Goal: Book appointment/travel/reservation

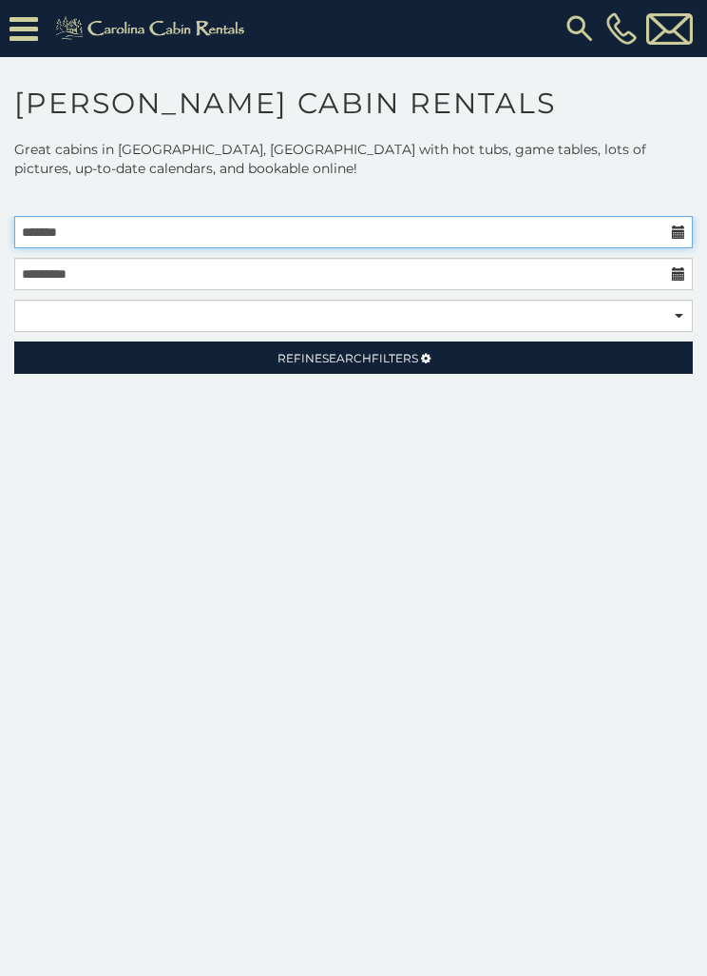
click at [622, 238] on input "text" at bounding box center [353, 232] width 679 height 32
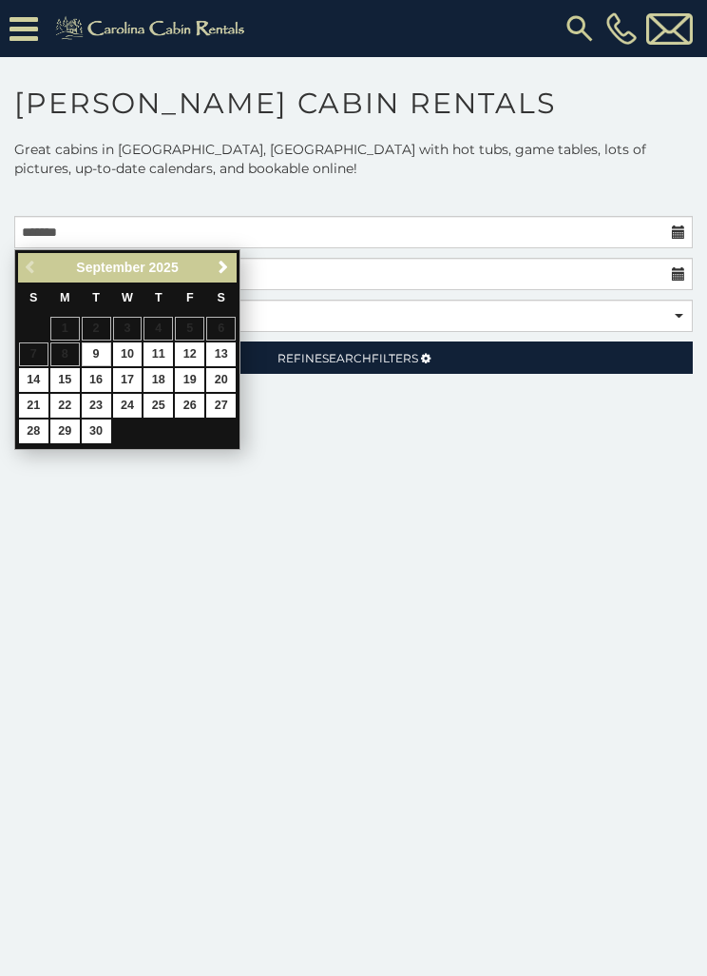
click at [221, 267] on span "Next" at bounding box center [223, 267] width 15 height 15
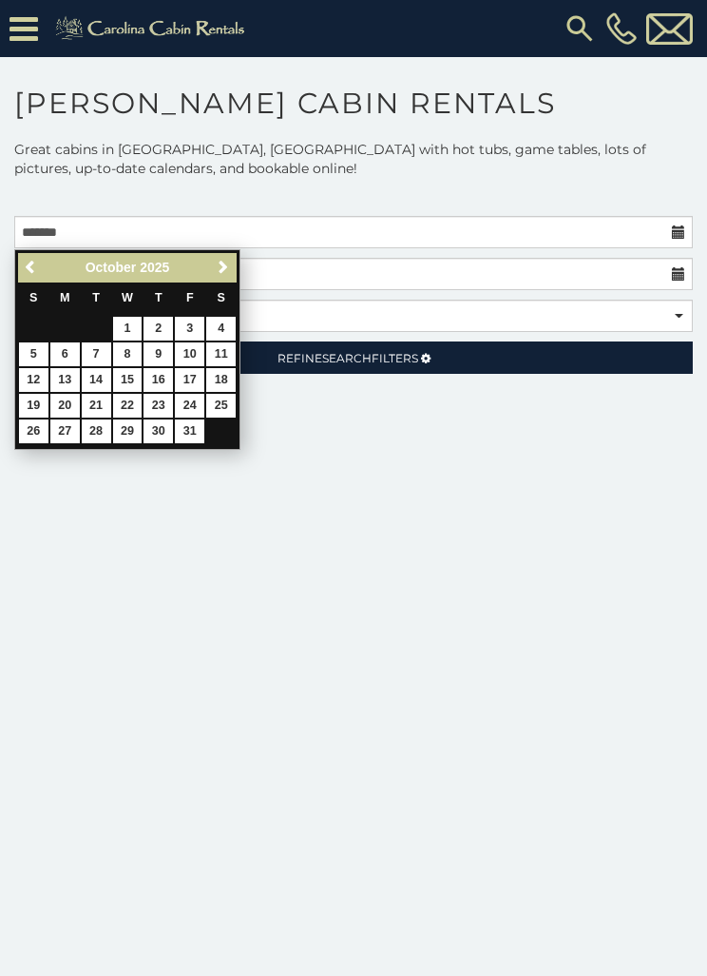
click at [225, 271] on span "Next" at bounding box center [223, 267] width 15 height 15
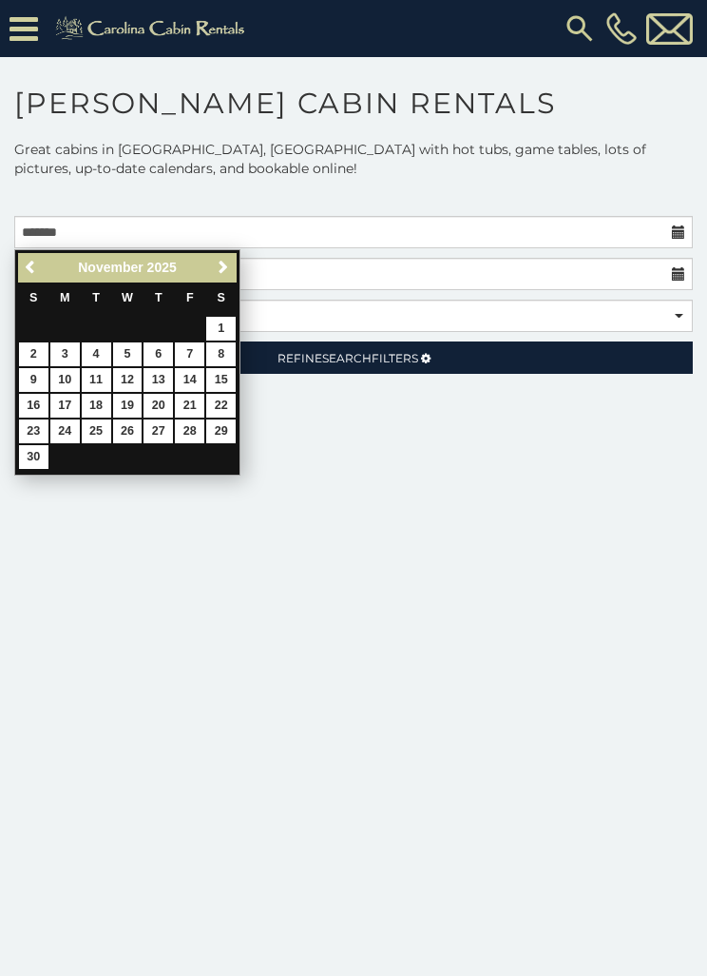
click at [226, 271] on span "Next" at bounding box center [223, 267] width 15 height 15
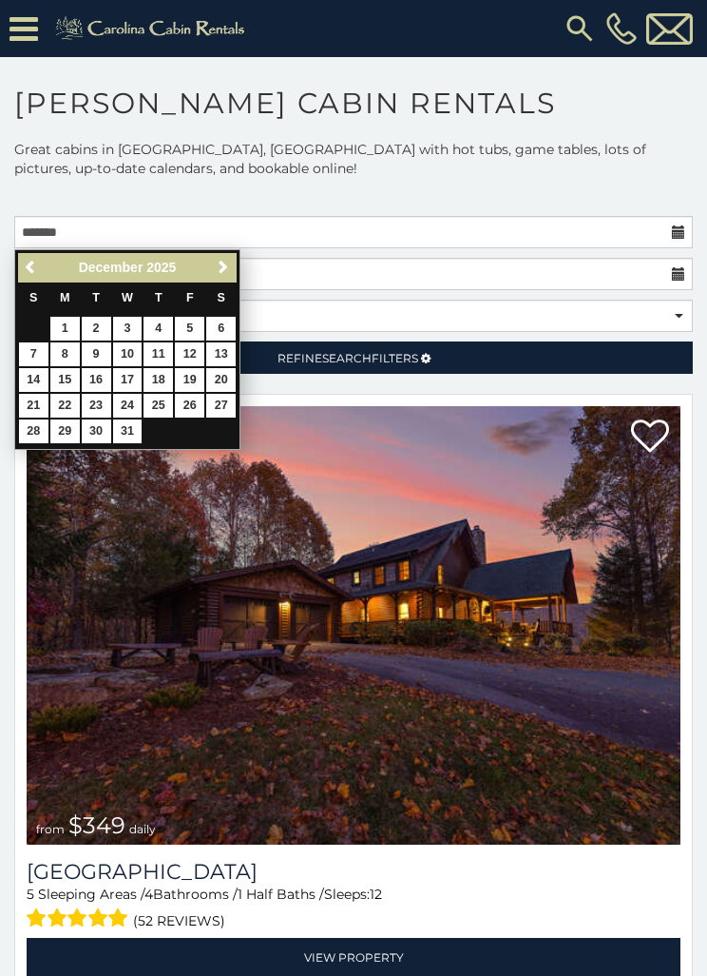
click at [226, 271] on span "Next" at bounding box center [223, 267] width 15 height 15
click at [225, 271] on span "Next" at bounding box center [223, 267] width 15 height 15
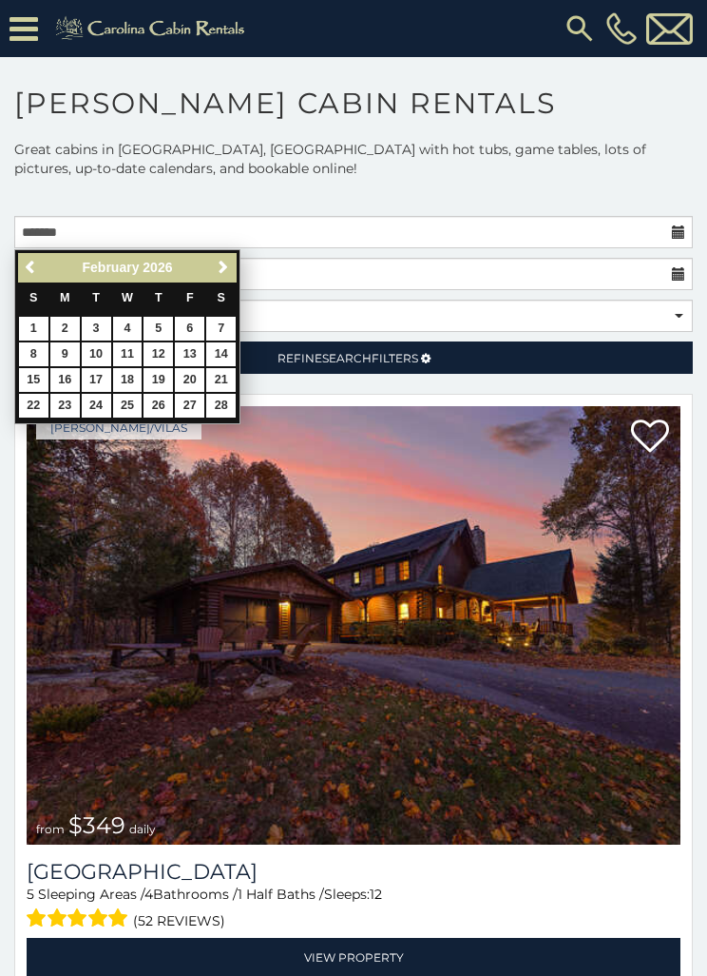
click at [224, 270] on span "Next" at bounding box center [223, 267] width 15 height 15
click at [220, 271] on span "Next" at bounding box center [223, 267] width 15 height 15
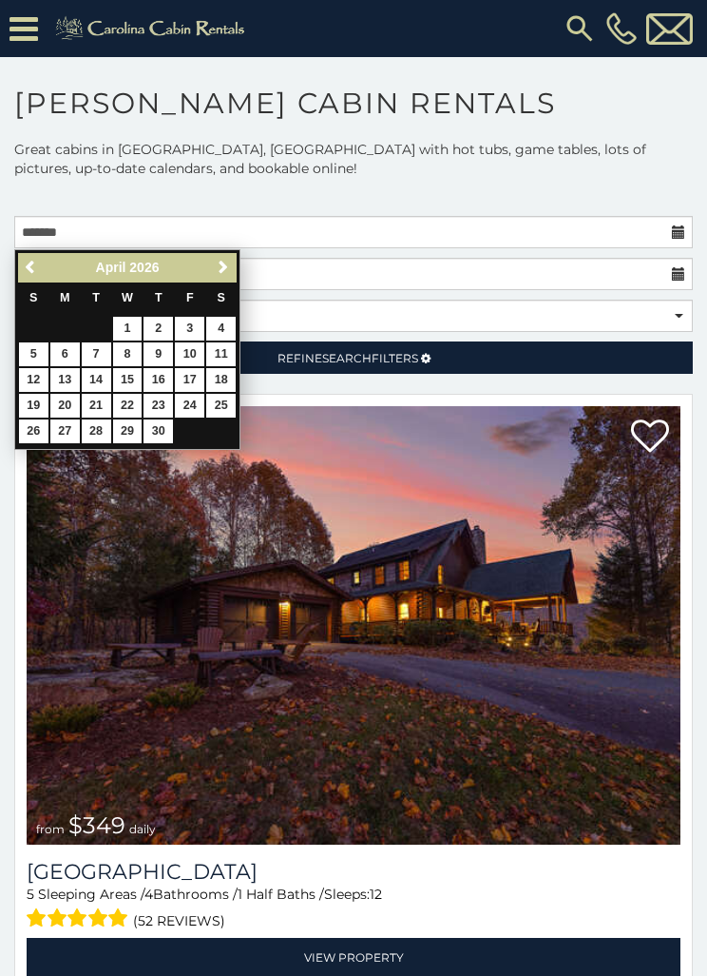
click at [226, 272] on span "Next" at bounding box center [223, 267] width 15 height 15
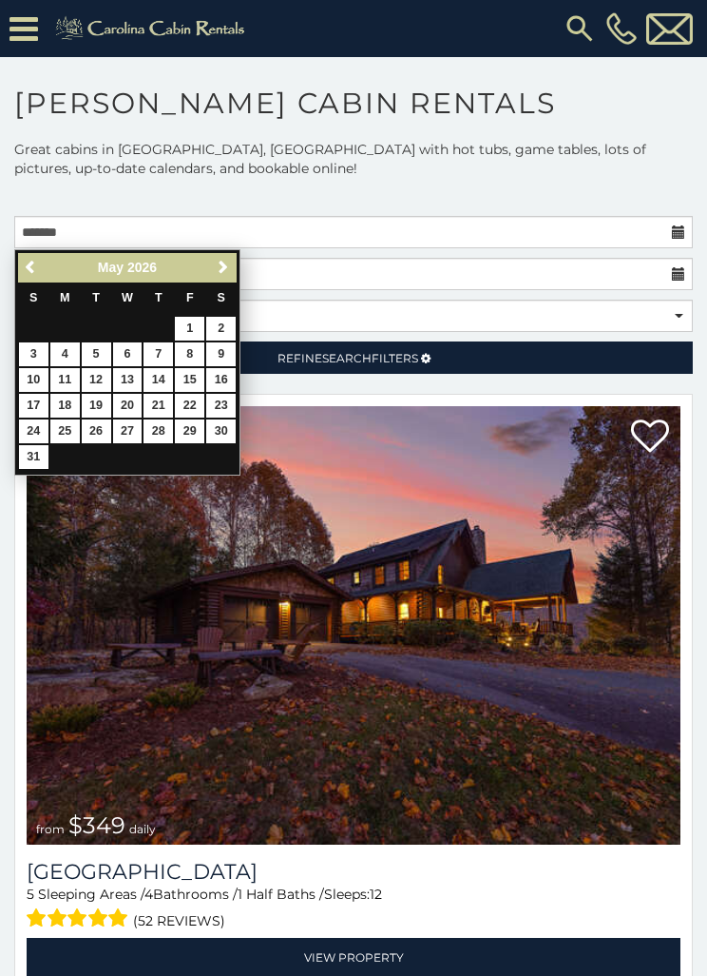
click at [227, 268] on span "Next" at bounding box center [223, 267] width 15 height 15
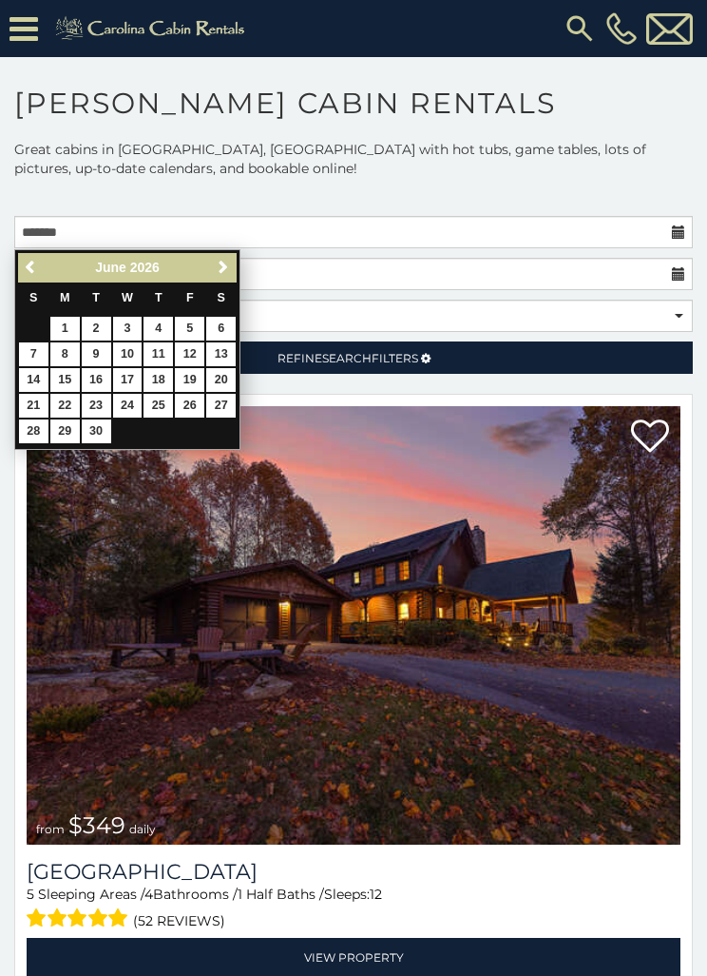
click at [224, 329] on link "6" at bounding box center [220, 329] width 29 height 24
type input "**********"
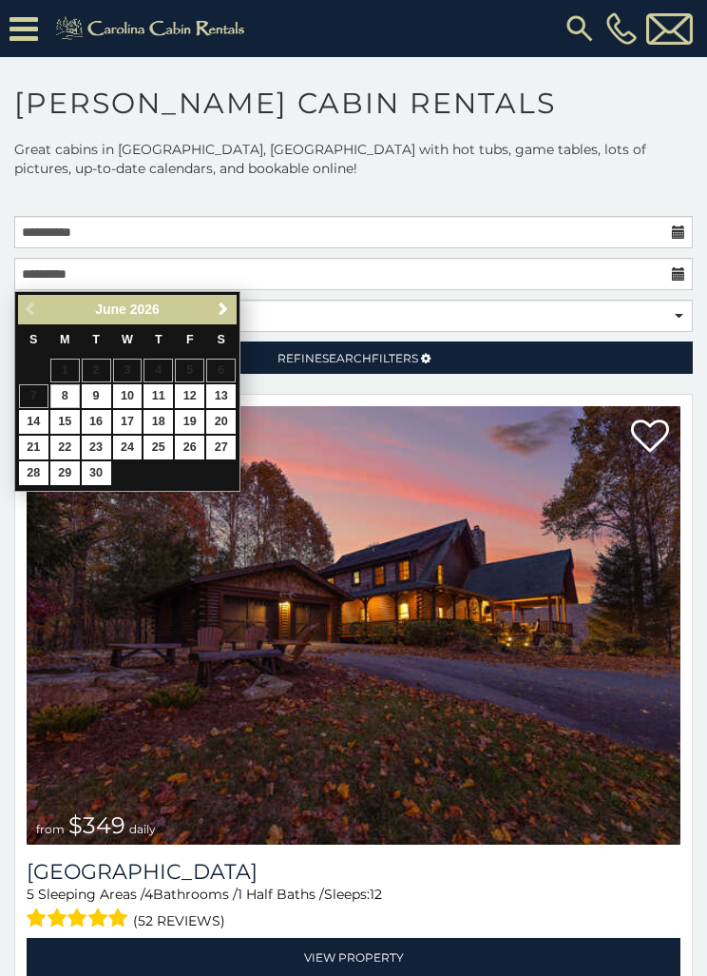
click at [167, 396] on link "11" at bounding box center [158, 396] width 29 height 24
type input "**********"
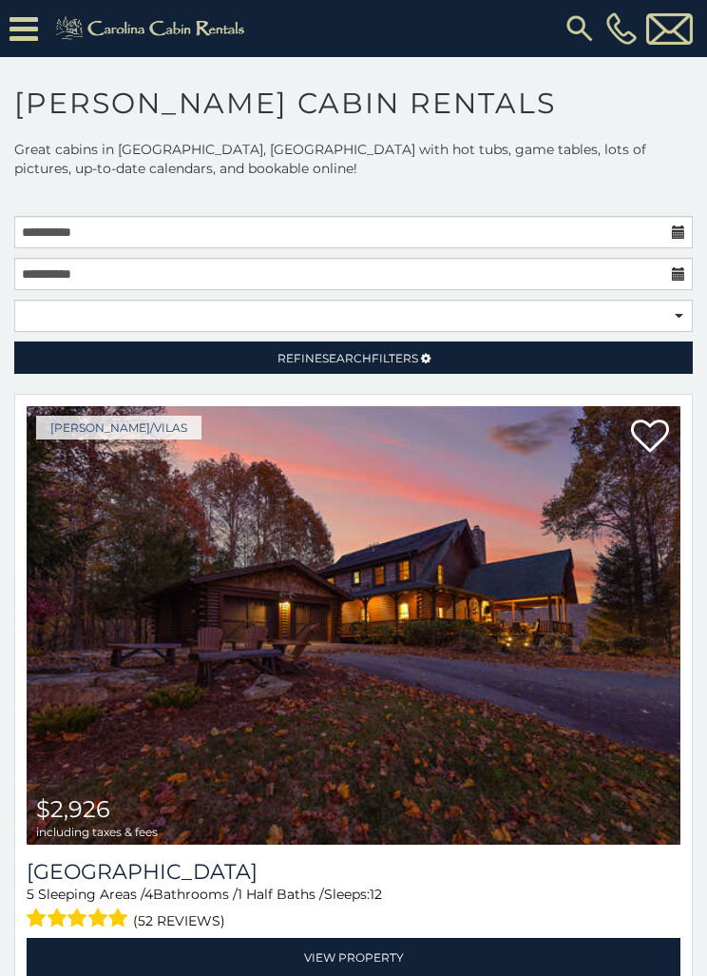
click at [437, 359] on link "Refine Search Filters" at bounding box center [353, 357] width 679 height 32
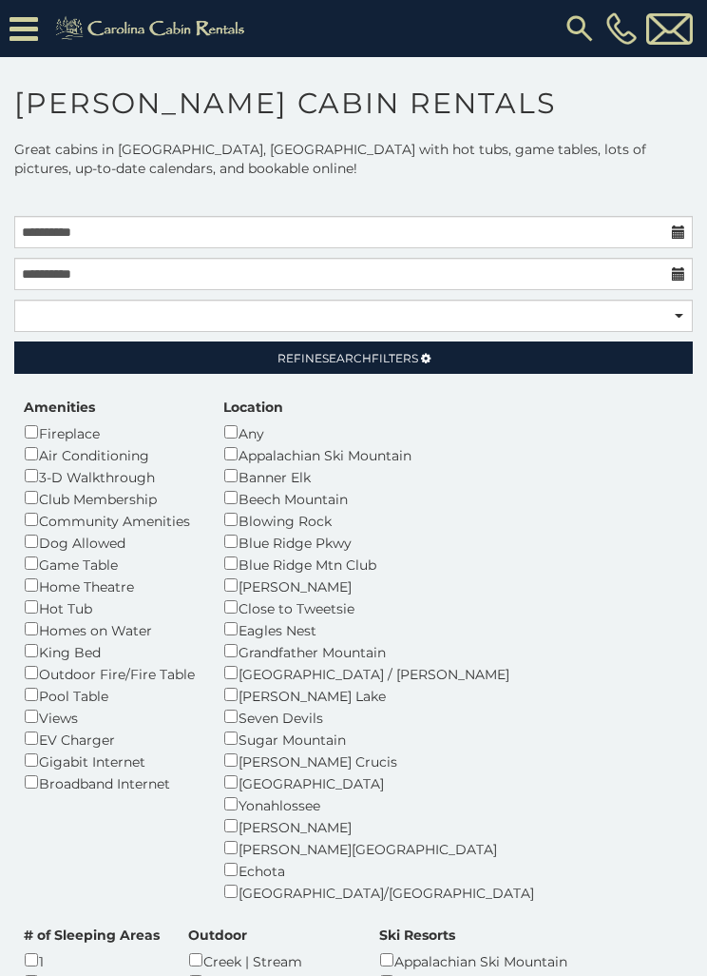
click at [103, 535] on div "Dog Allowed" at bounding box center [109, 542] width 171 height 22
click at [445, 364] on link "Refine Search Filters" at bounding box center [353, 357] width 679 height 32
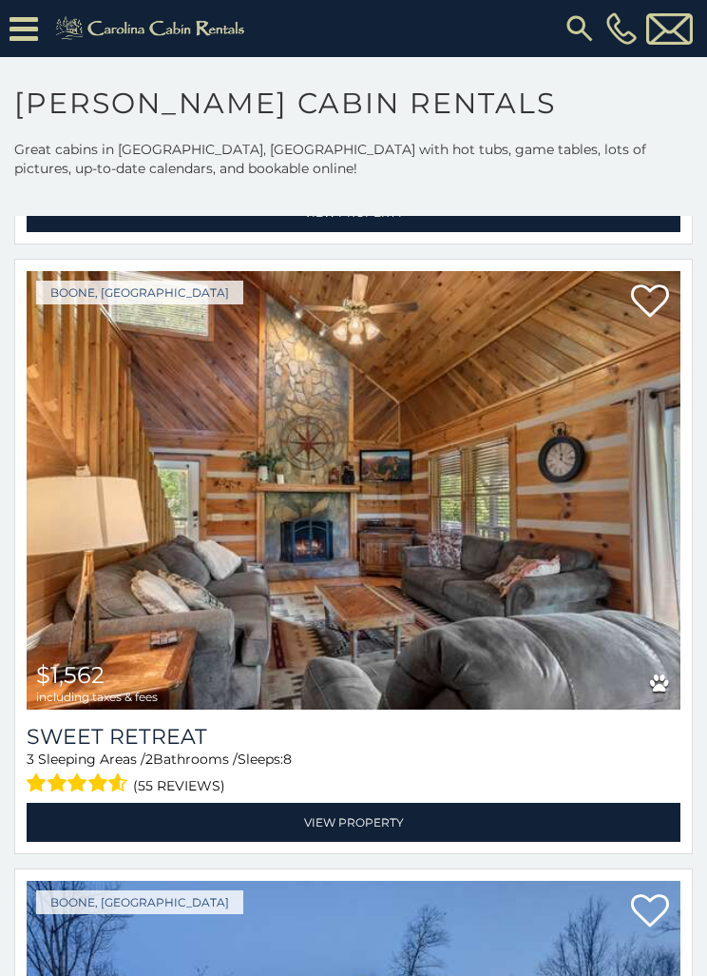
scroll to position [1355, 0]
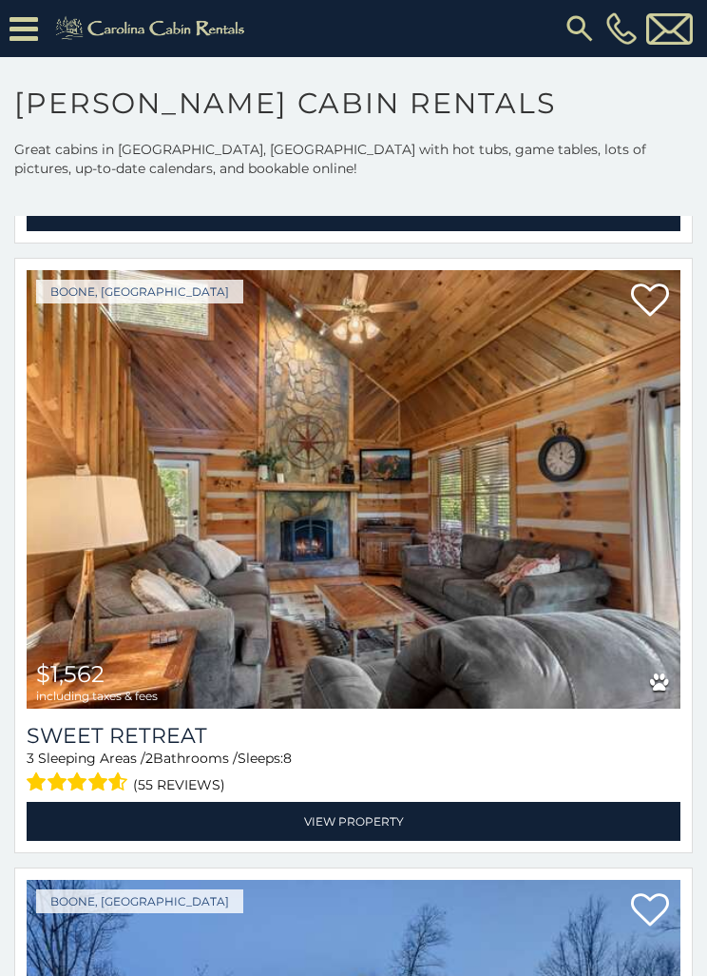
click at [277, 510] on img at bounding box center [354, 489] width 654 height 438
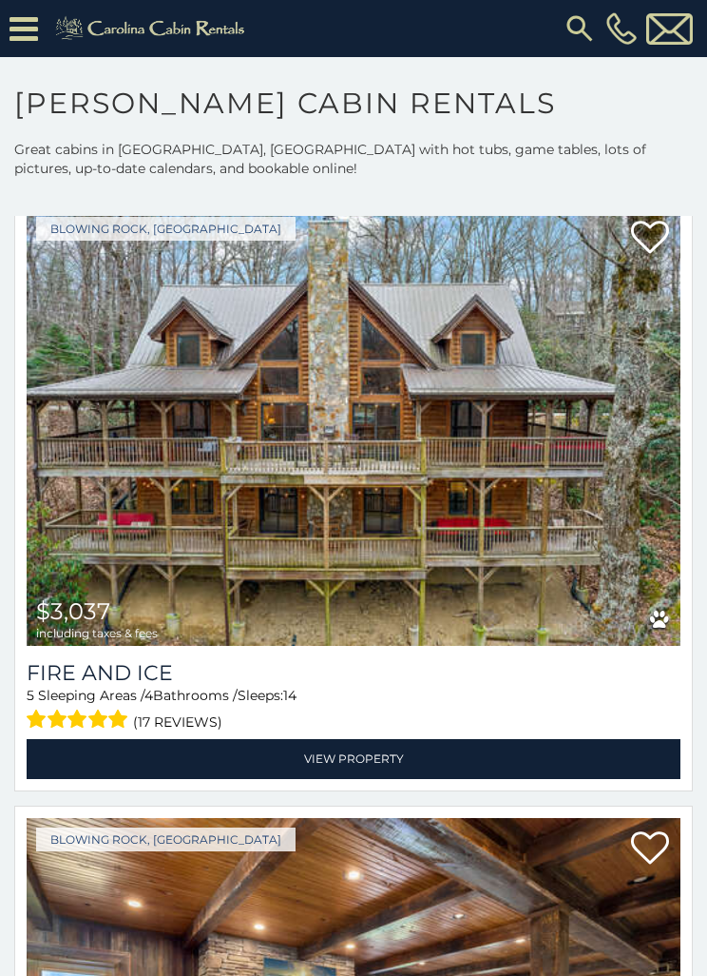
scroll to position [9349, 0]
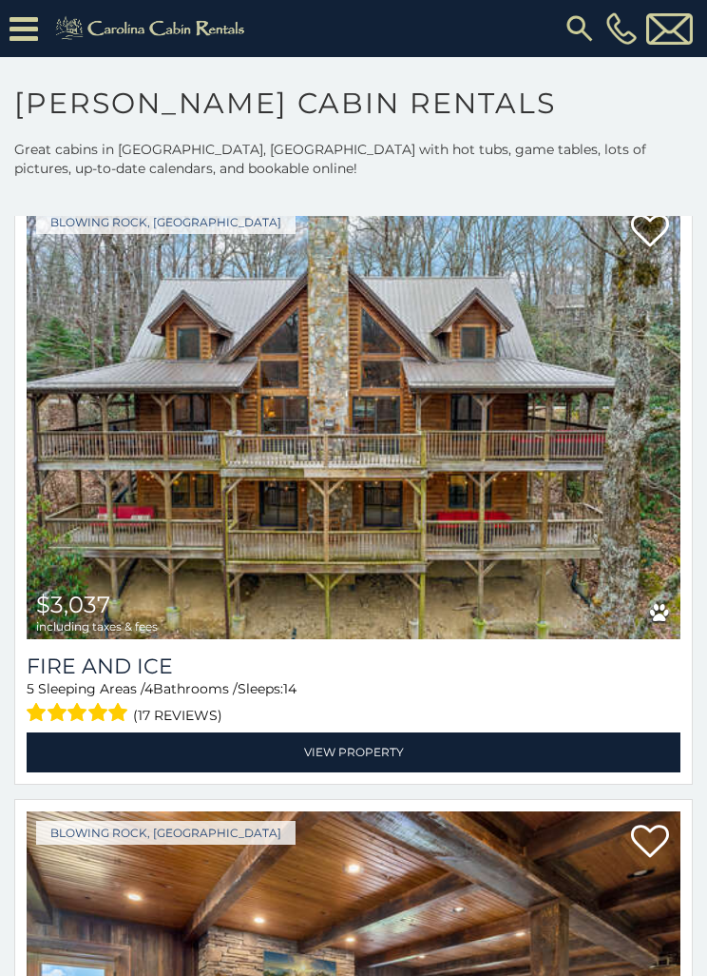
click at [566, 483] on img at bounding box center [354, 420] width 654 height 438
click at [505, 424] on img at bounding box center [354, 420] width 654 height 438
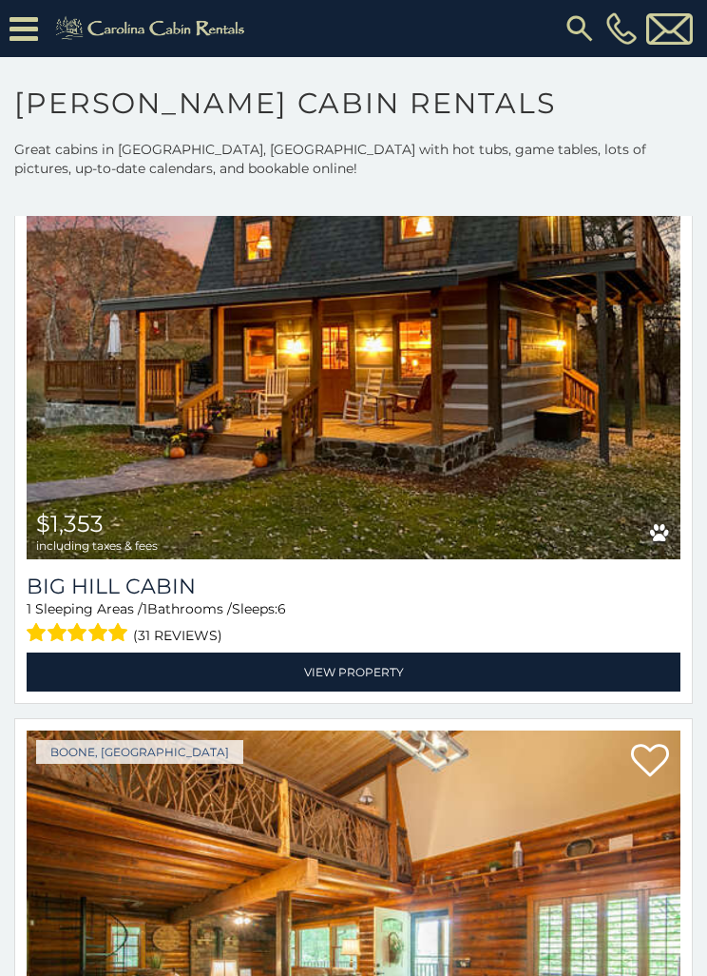
scroll to position [11292, 0]
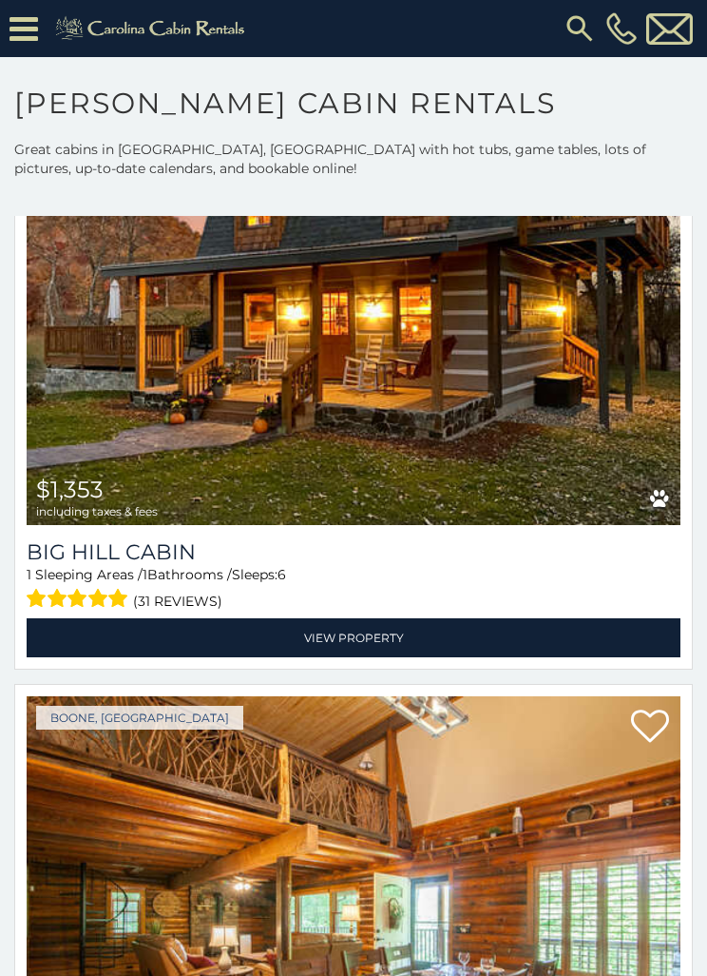
click at [537, 424] on img at bounding box center [354, 306] width 654 height 438
click at [401, 635] on link "View Property" at bounding box center [354, 637] width 654 height 39
click at [347, 636] on link "View Property" at bounding box center [354, 637] width 654 height 39
click at [402, 374] on img at bounding box center [354, 306] width 654 height 438
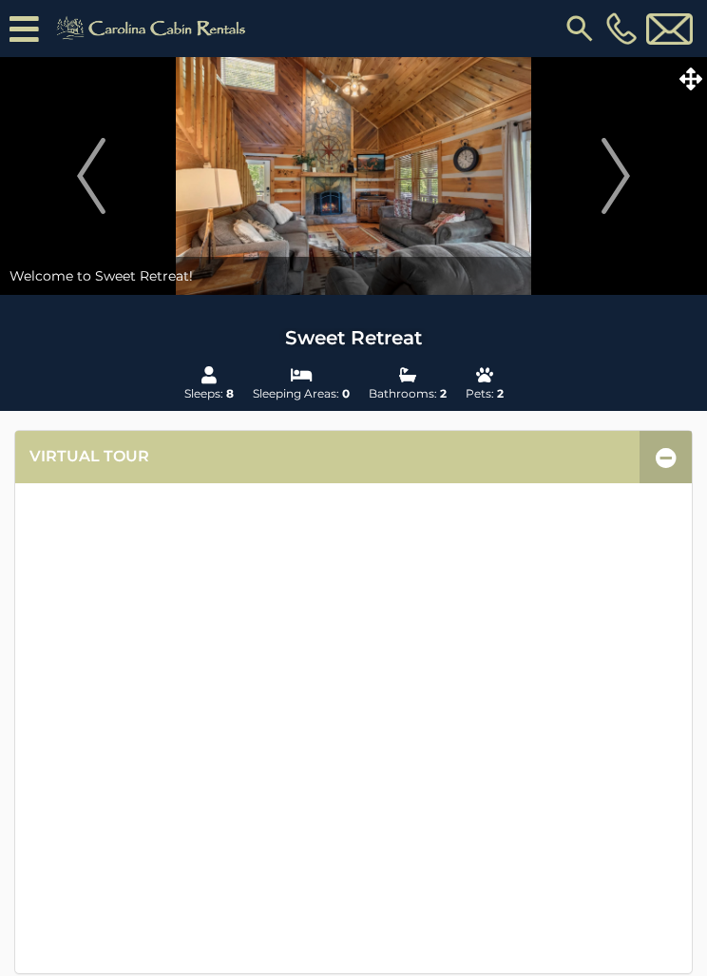
click at [629, 185] on img "Next" at bounding box center [616, 176] width 29 height 76
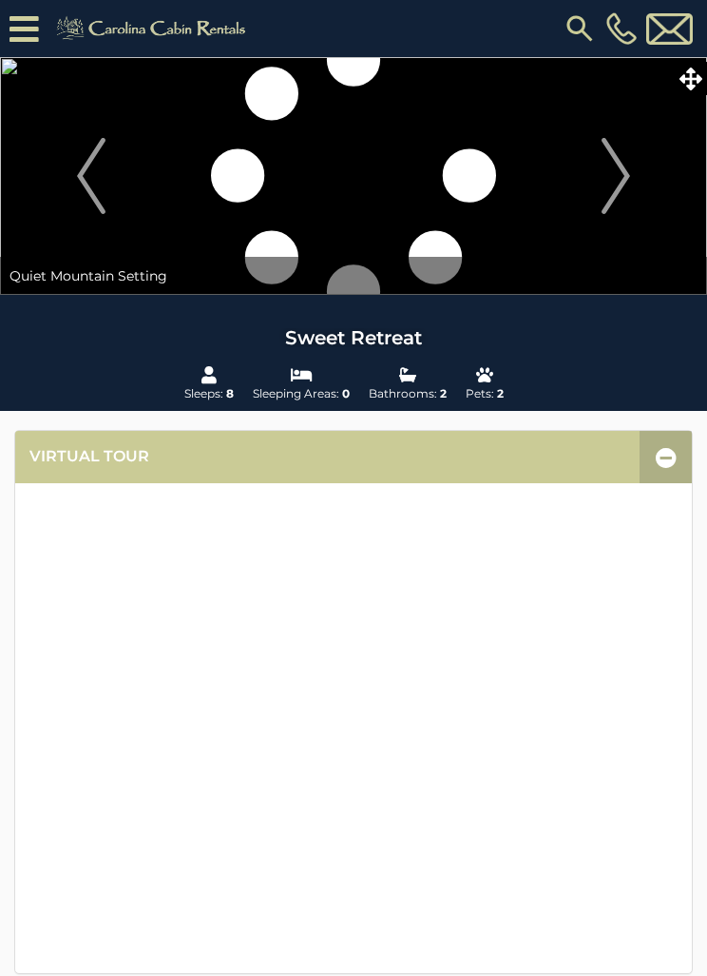
click at [624, 180] on img "Next" at bounding box center [616, 176] width 29 height 76
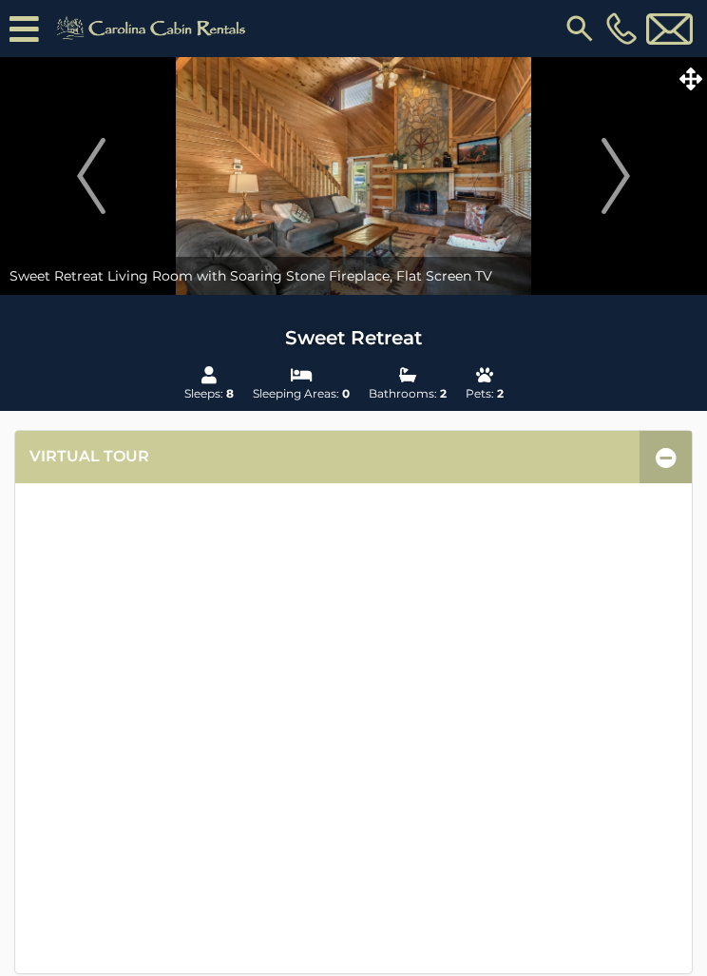
click at [619, 188] on img "Next" at bounding box center [616, 176] width 29 height 76
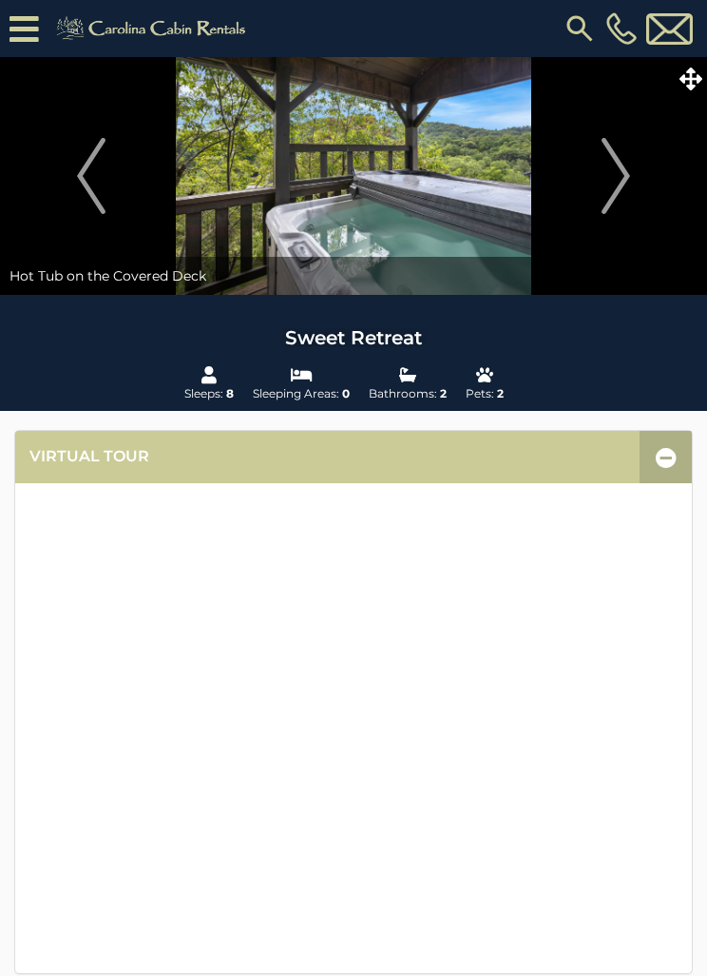
click at [620, 188] on img "Next" at bounding box center [616, 176] width 29 height 76
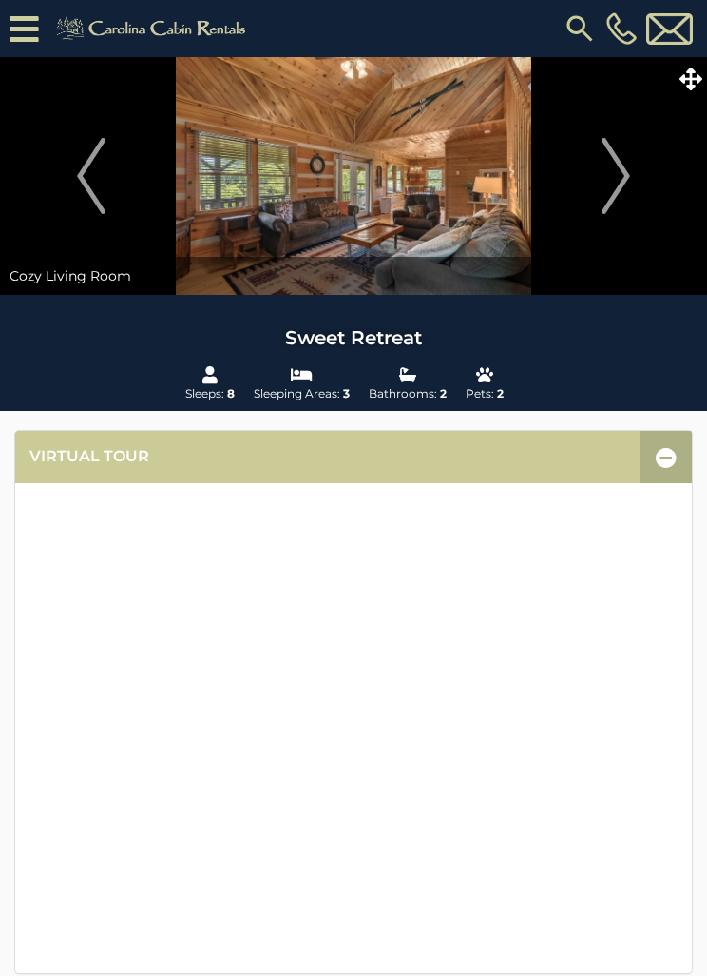
click at [622, 185] on img "Next" at bounding box center [616, 176] width 29 height 76
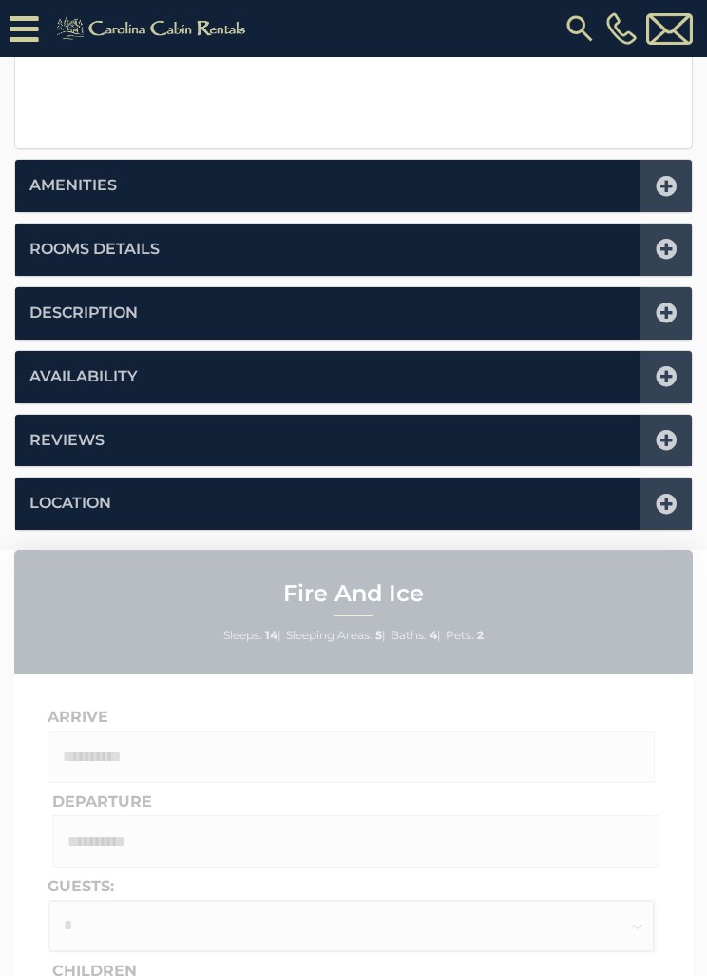
scroll to position [863, 0]
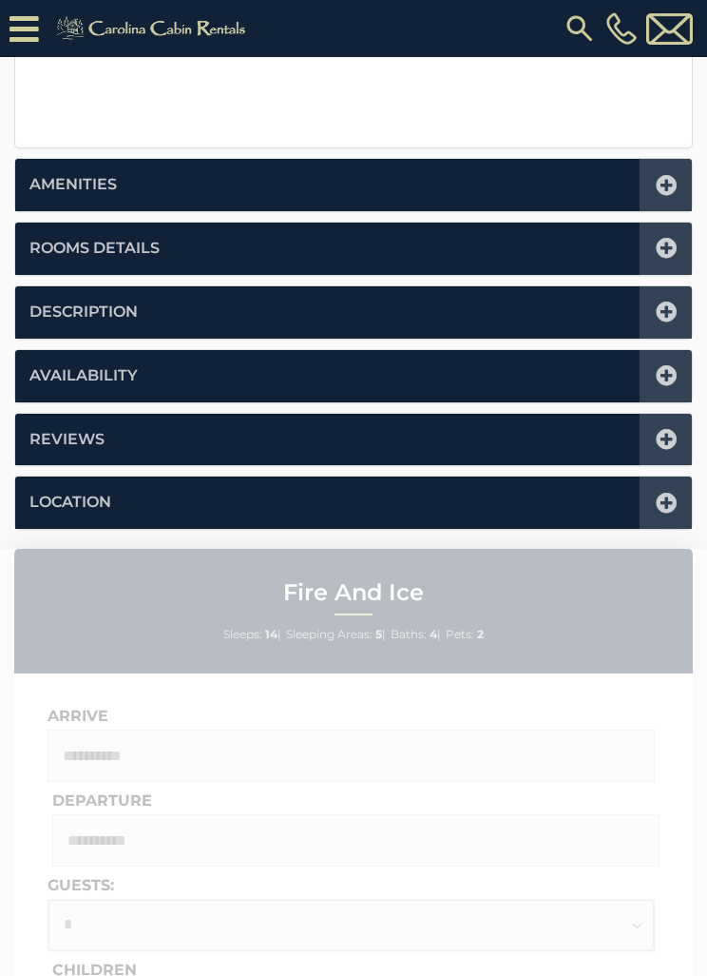
click at [662, 248] on icon at bounding box center [666, 248] width 21 height 21
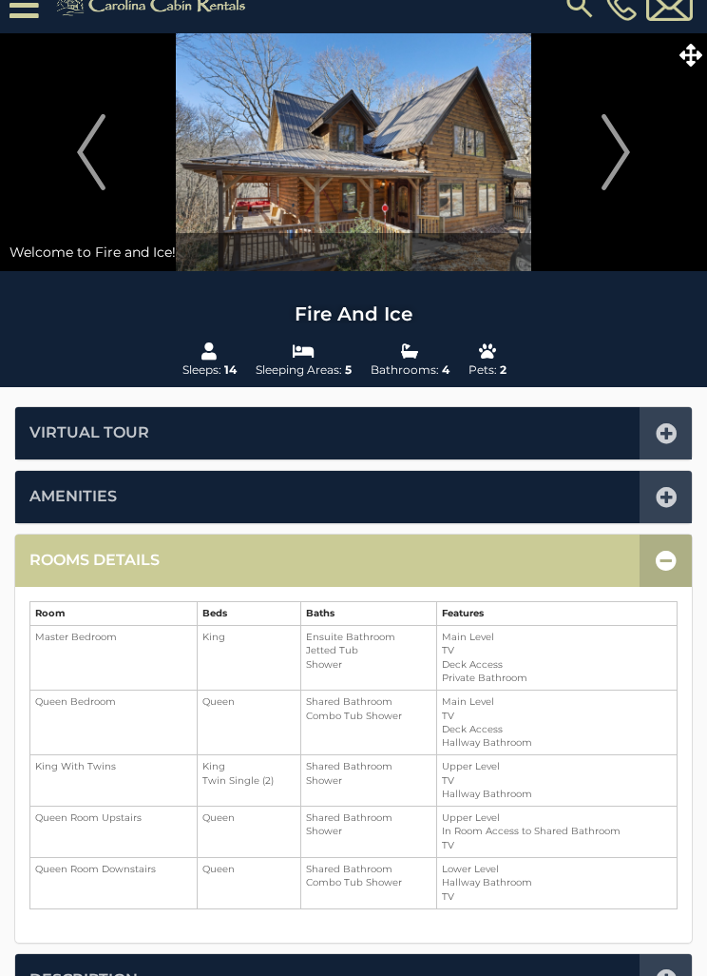
scroll to position [0, 0]
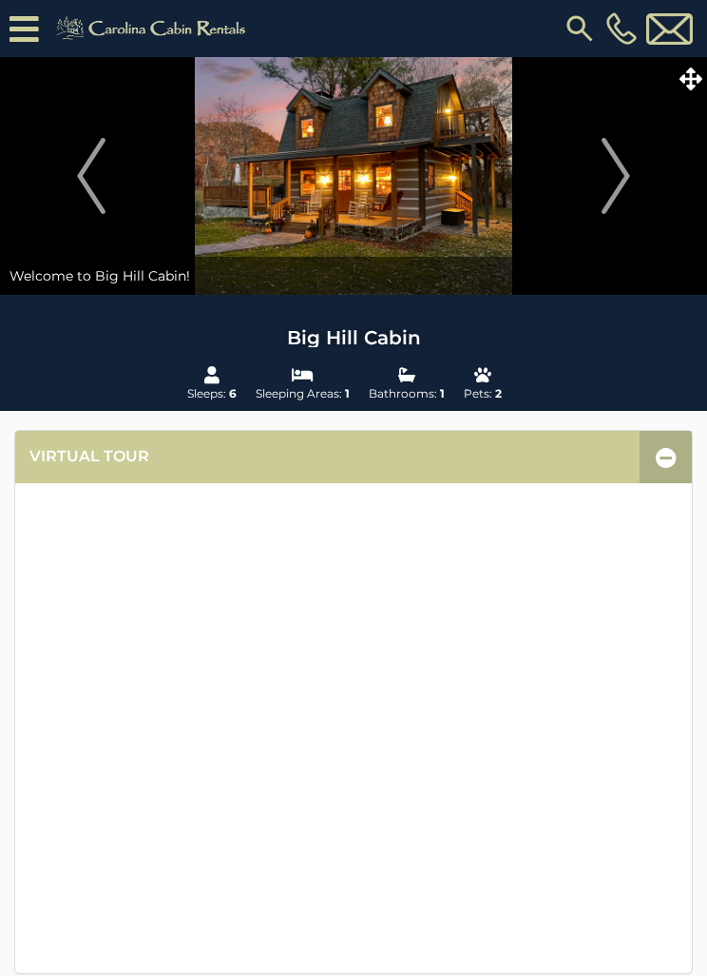
click at [614, 195] on img "Next" at bounding box center [616, 176] width 29 height 76
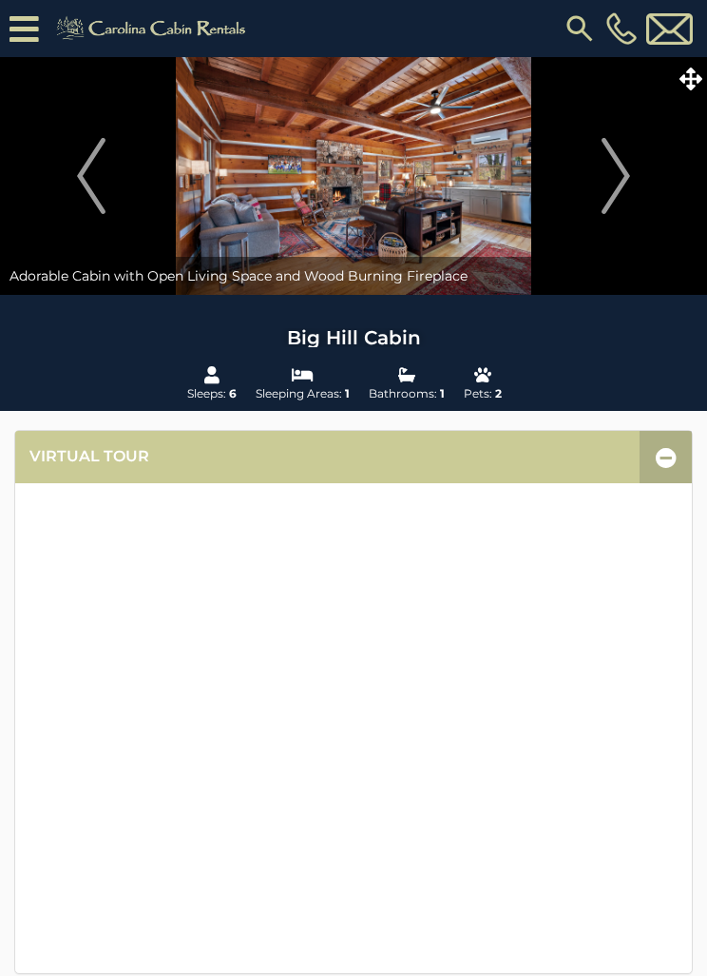
click at [617, 209] on img "Next" at bounding box center [616, 176] width 29 height 76
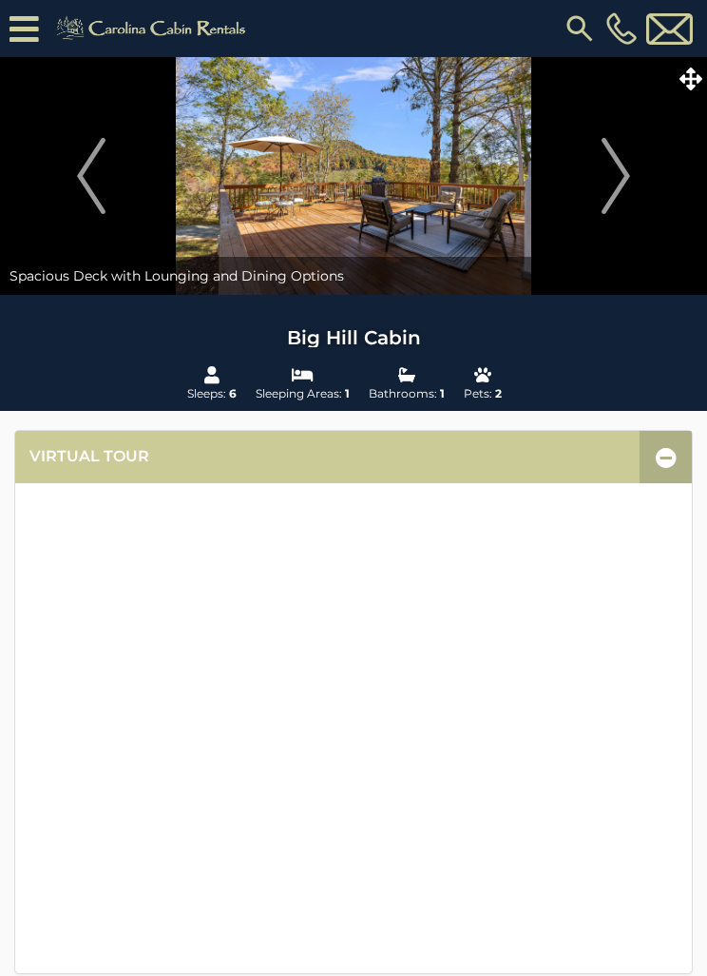
click at [610, 184] on img "Next" at bounding box center [616, 176] width 29 height 76
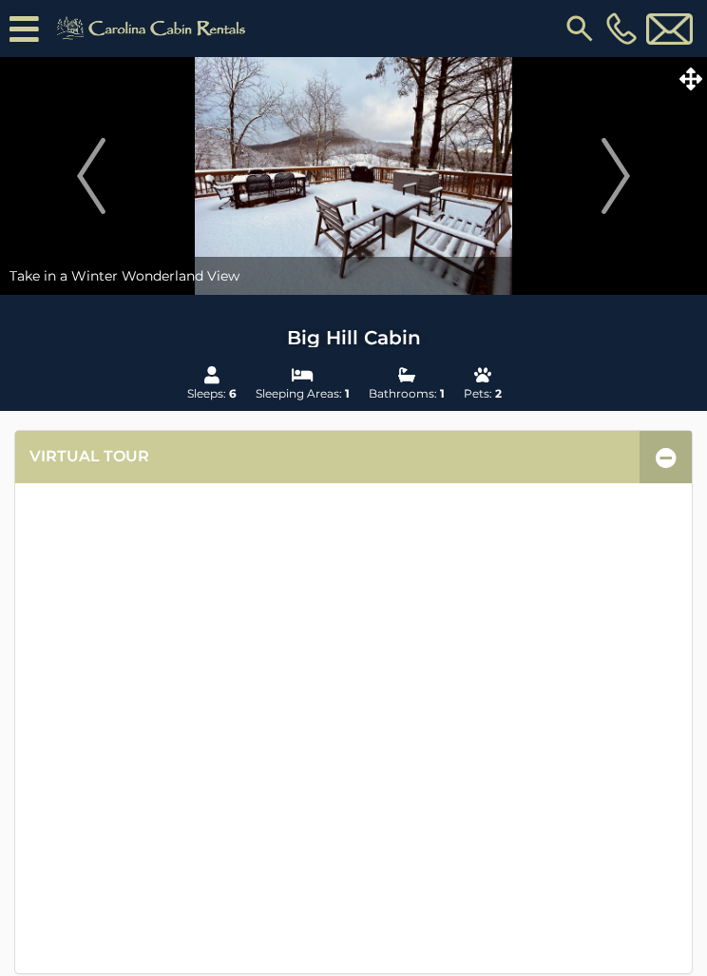
click at [611, 177] on img "Next" at bounding box center [616, 176] width 29 height 76
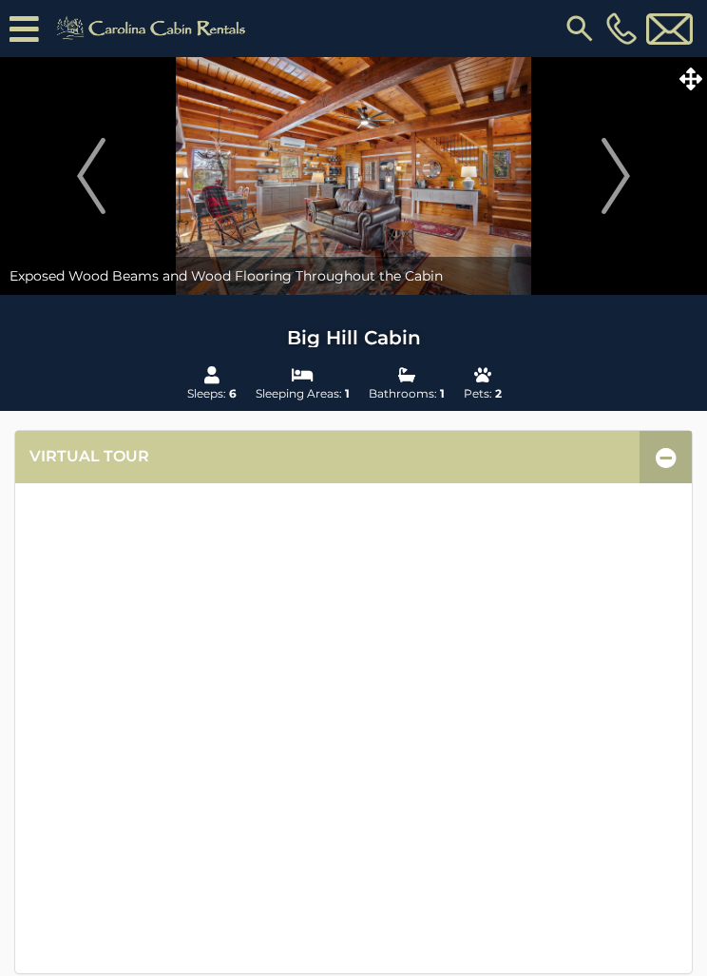
click at [611, 181] on img "Next" at bounding box center [616, 176] width 29 height 76
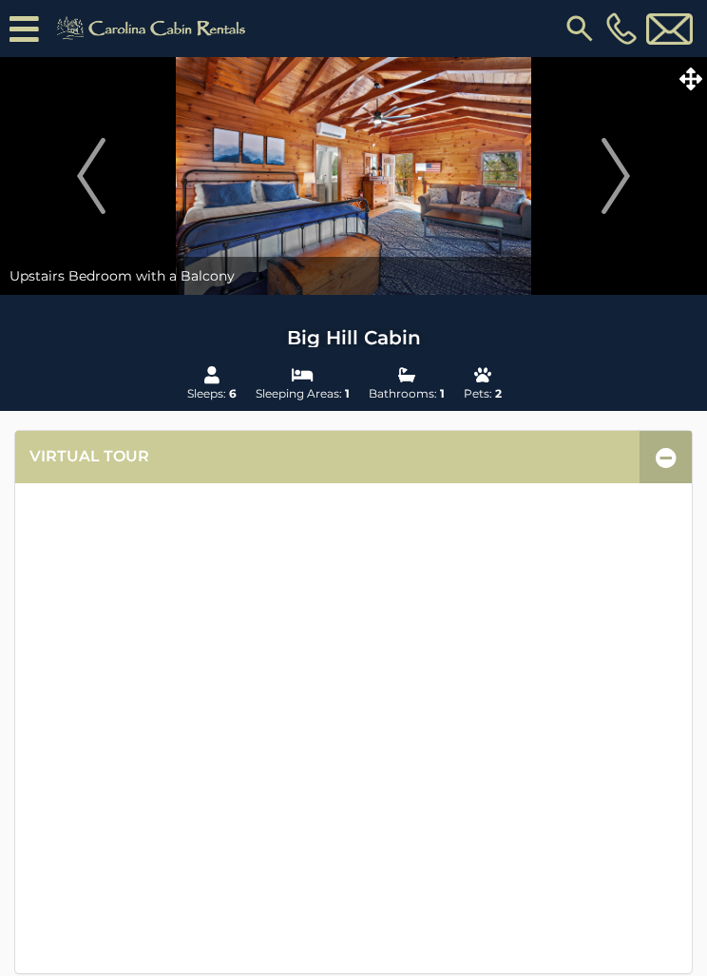
click at [411, 175] on img at bounding box center [353, 176] width 707 height 238
click at [446, 174] on img at bounding box center [353, 176] width 707 height 238
click at [619, 178] on img "Next" at bounding box center [616, 176] width 29 height 76
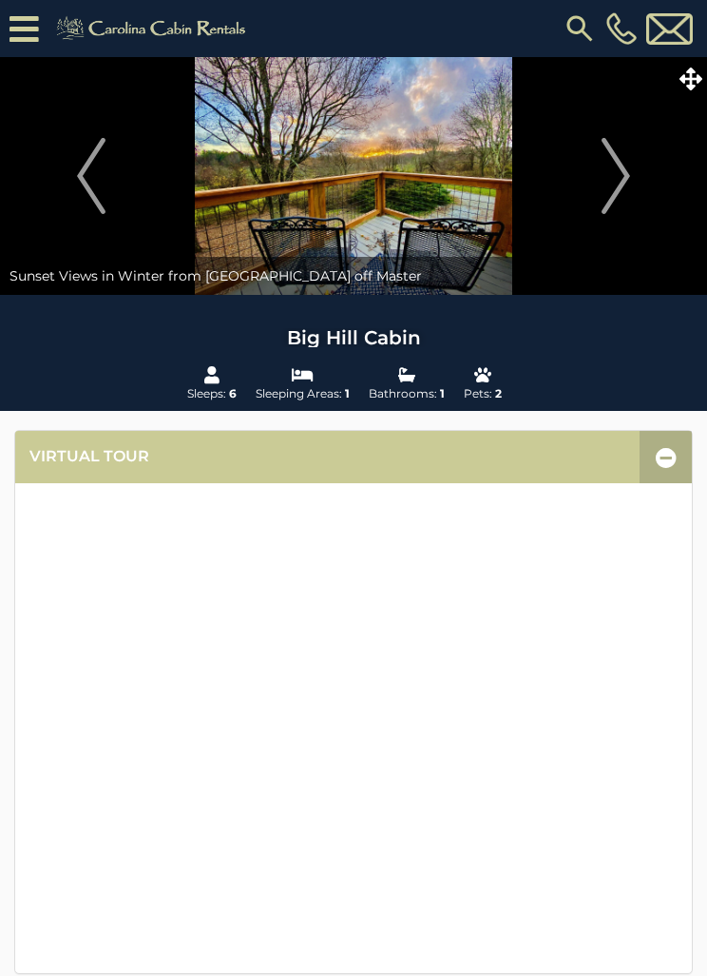
click at [621, 183] on img "Next" at bounding box center [616, 176] width 29 height 76
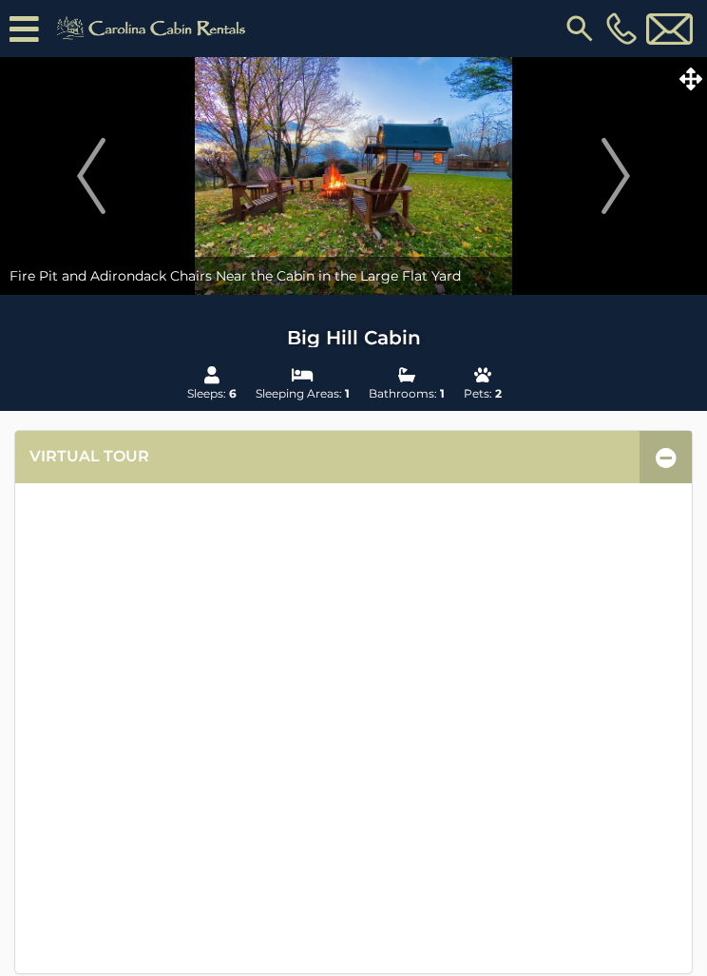
click at [618, 182] on img "Next" at bounding box center [616, 176] width 29 height 76
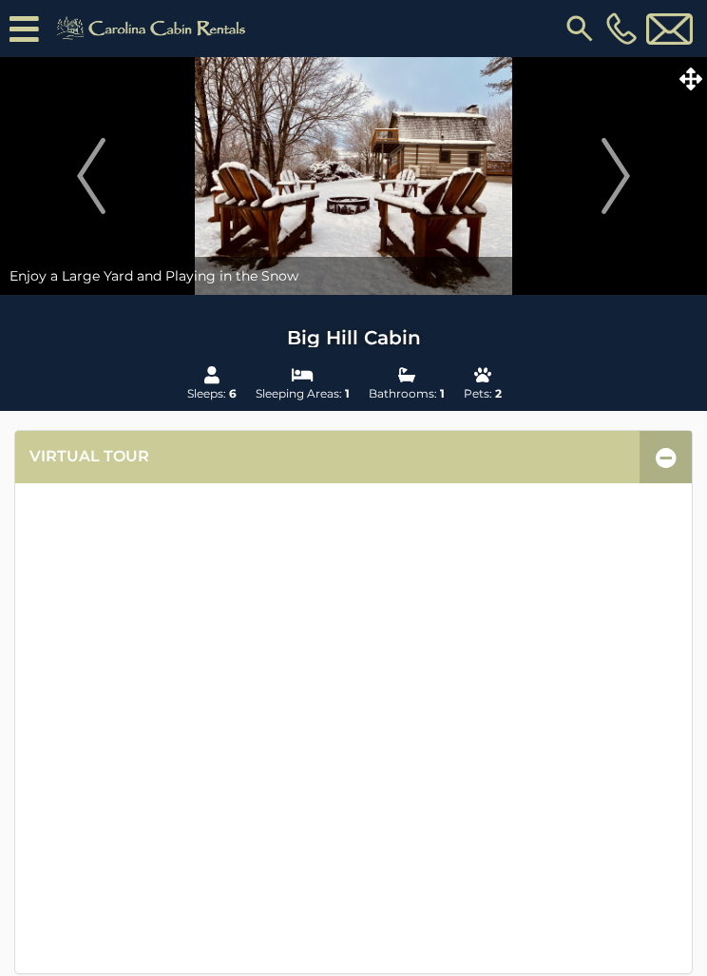
click at [620, 187] on img "Next" at bounding box center [616, 176] width 29 height 76
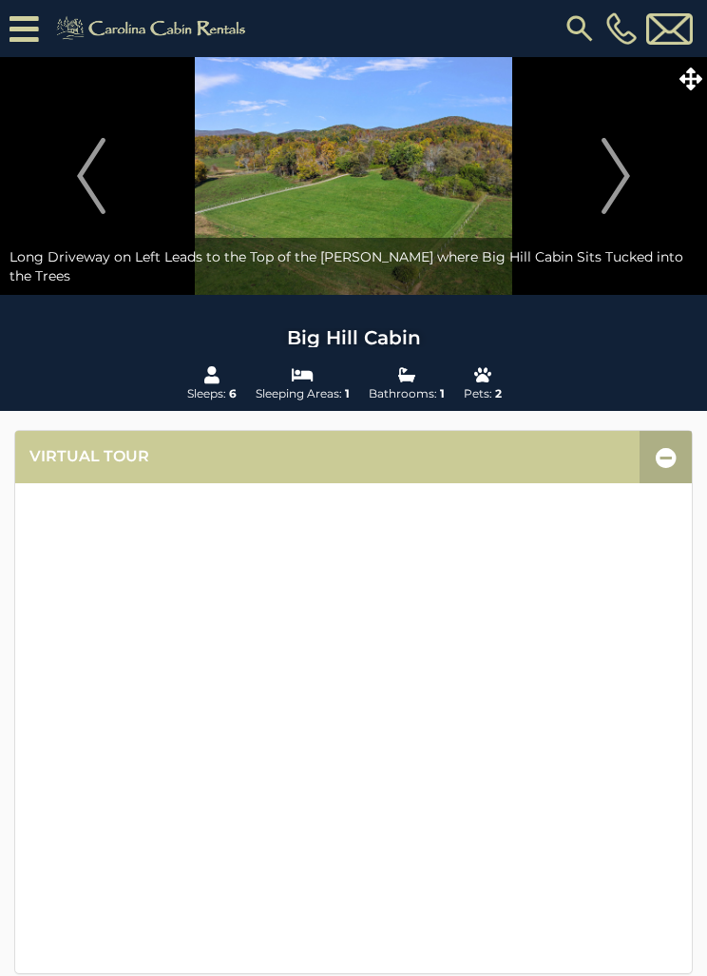
click at [613, 193] on img "Next" at bounding box center [616, 176] width 29 height 76
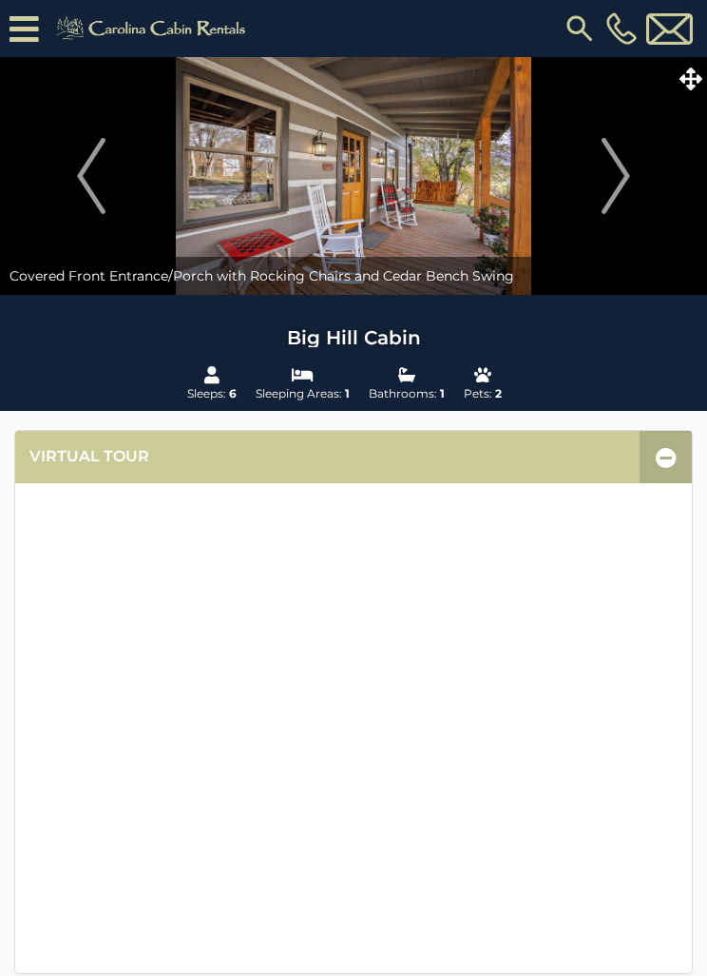
click at [614, 180] on img "Next" at bounding box center [616, 176] width 29 height 76
